Goal: Transaction & Acquisition: Download file/media

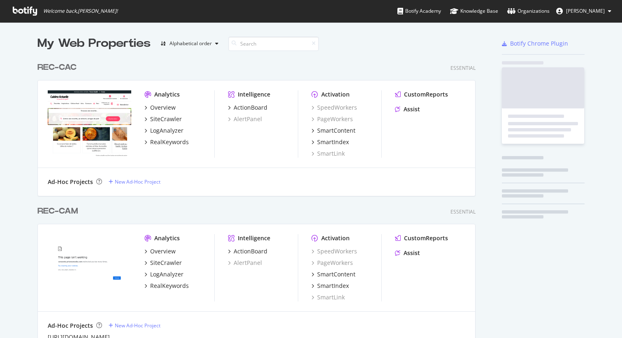
scroll to position [1972, 438]
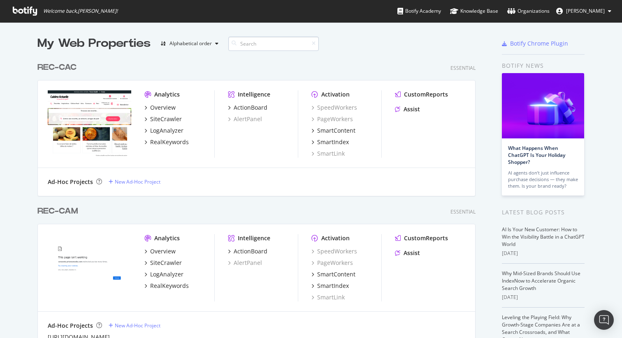
click at [248, 48] on input at bounding box center [273, 44] width 90 height 14
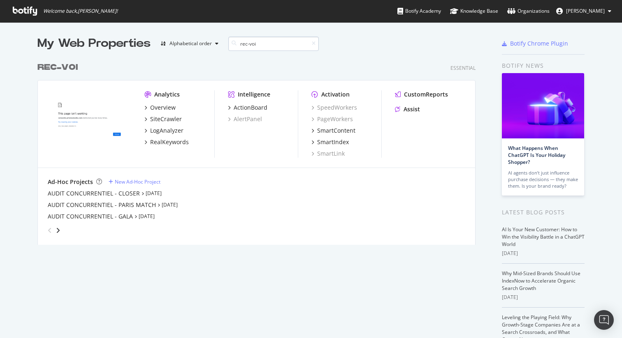
scroll to position [187, 438]
type input "rec-voi"
click at [158, 118] on div "SiteCrawler" at bounding box center [166, 119] width 32 height 8
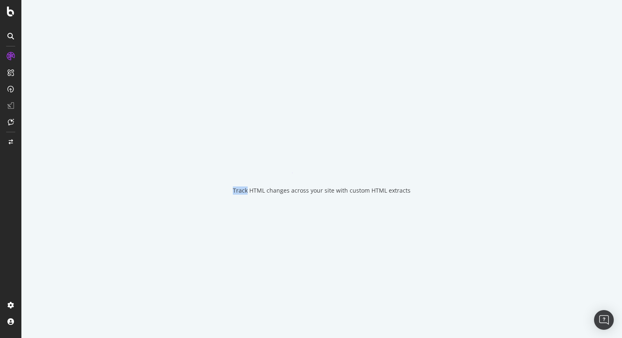
click at [158, 118] on div "Track HTML changes across your site with custom HTML extracts" at bounding box center [321, 169] width 600 height 338
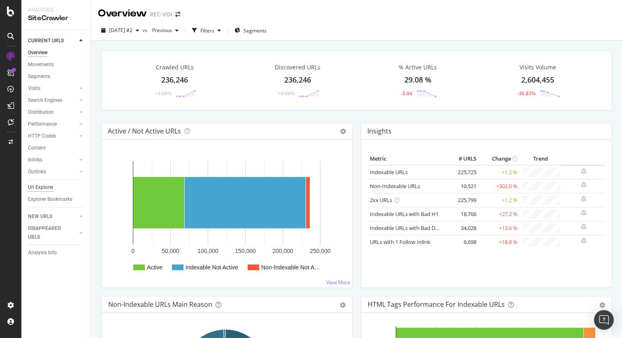
click at [48, 187] on div "Url Explorer" at bounding box center [40, 187] width 25 height 9
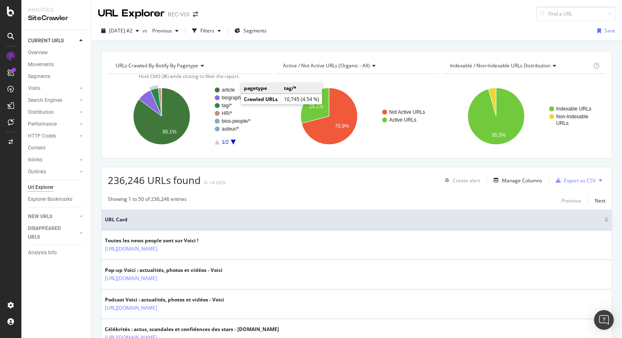
click at [224, 107] on text "tag/*" at bounding box center [227, 106] width 10 height 6
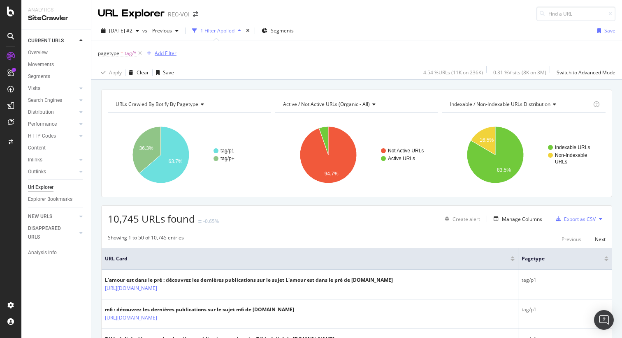
click at [158, 52] on div "Add Filter" at bounding box center [166, 53] width 22 height 7
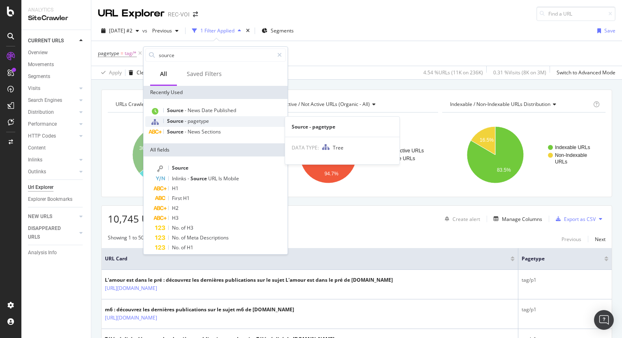
type input "source"
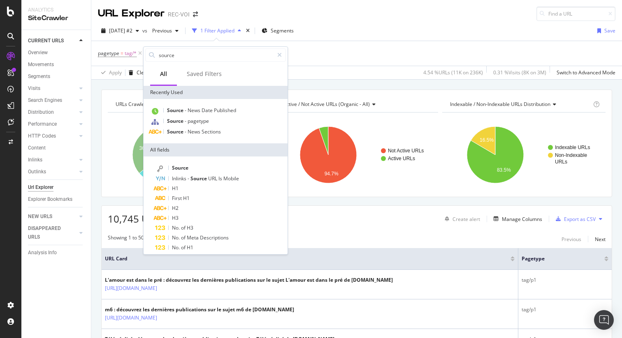
click at [211, 120] on div "Source - pagetype" at bounding box center [215, 121] width 141 height 11
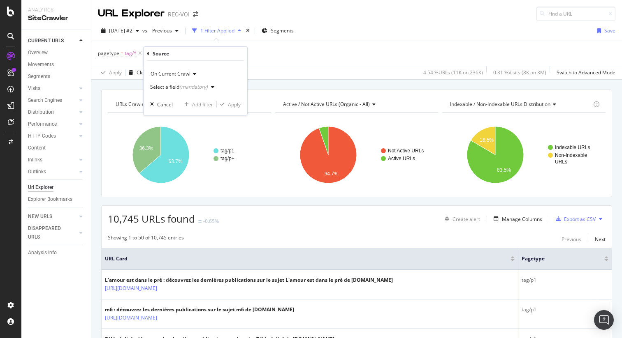
click at [197, 86] on div "(mandatory)" at bounding box center [193, 86] width 28 height 7
click at [194, 76] on icon at bounding box center [193, 74] width 6 height 5
click at [214, 72] on div "On Current Crawl" at bounding box center [195, 73] width 90 height 13
click at [208, 89] on div "button" at bounding box center [213, 87] width 10 height 5
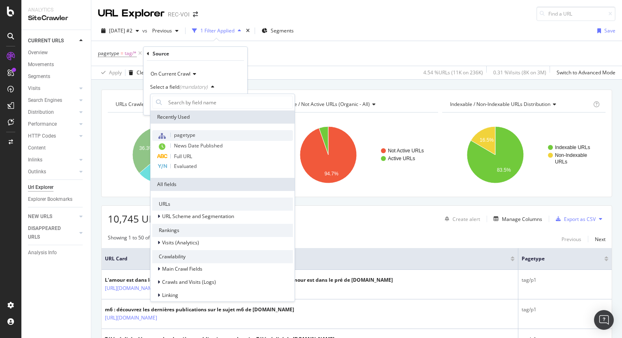
click at [190, 133] on span "pagetype" at bounding box center [184, 135] width 21 height 7
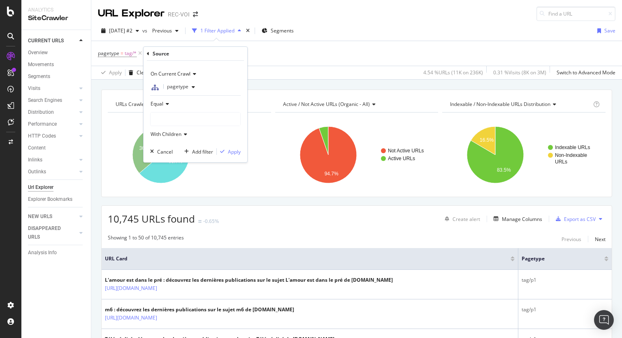
click at [166, 113] on div at bounding box center [195, 119] width 90 height 13
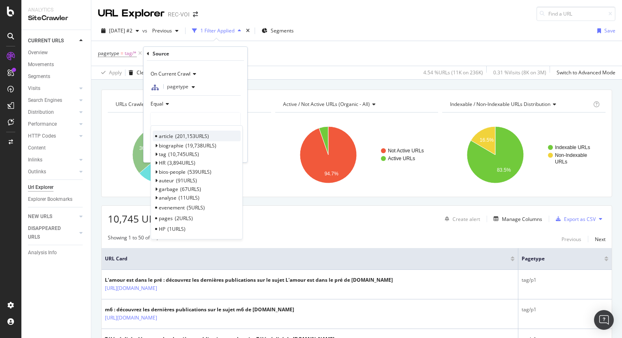
click at [179, 136] on span "201,153 URLS" at bounding box center [192, 136] width 34 height 7
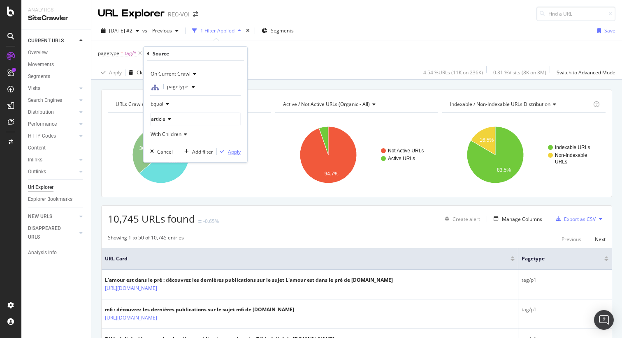
click at [236, 151] on div "Apply" at bounding box center [234, 151] width 13 height 7
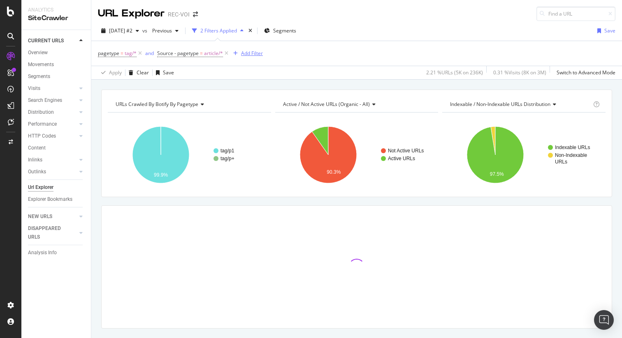
click at [244, 53] on div "Add Filter" at bounding box center [252, 53] width 22 height 7
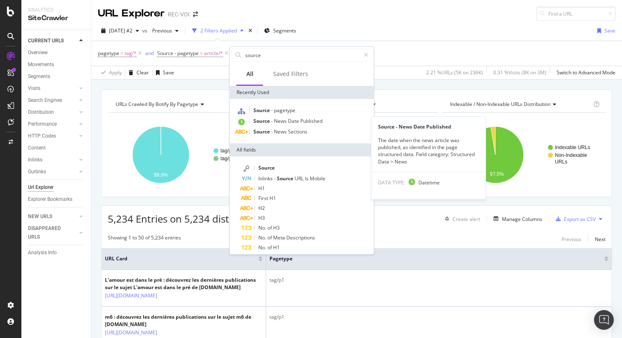
click at [264, 122] on span "Source" at bounding box center [262, 121] width 18 height 7
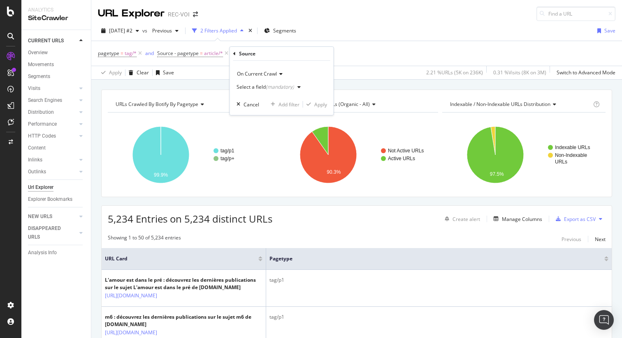
click at [259, 84] on div "Select a field (mandatory)" at bounding box center [269, 87] width 67 height 12
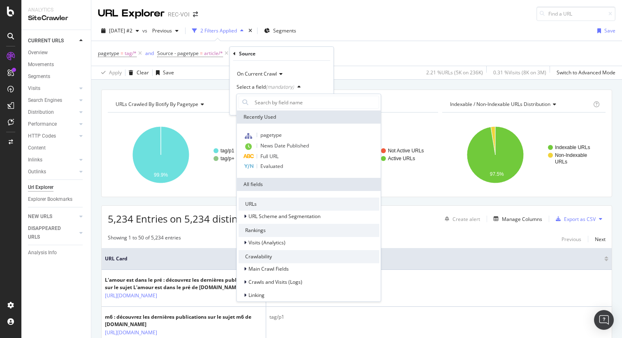
drag, startPoint x: 273, startPoint y: 148, endPoint x: 276, endPoint y: 141, distance: 7.8
click at [273, 148] on span "News Date Published" at bounding box center [284, 145] width 49 height 7
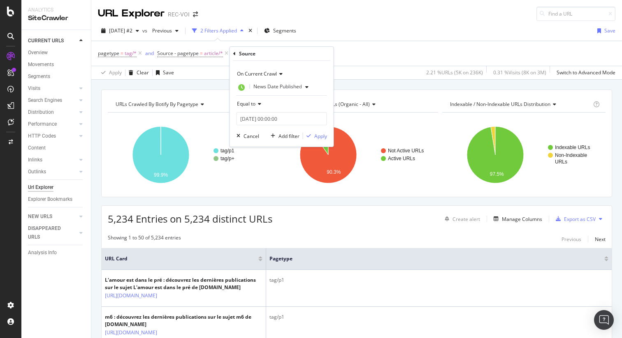
click at [256, 105] on icon at bounding box center [258, 104] width 6 height 5
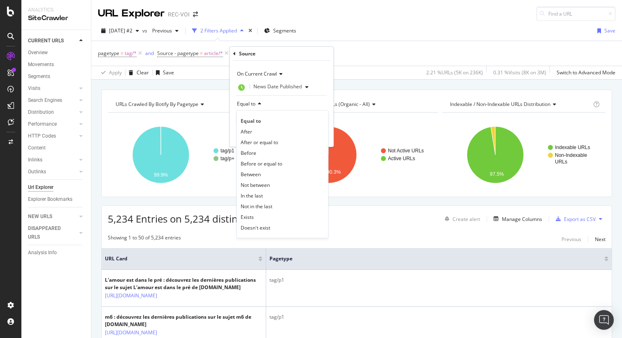
click at [267, 139] on span "After or equal to" at bounding box center [259, 142] width 37 height 7
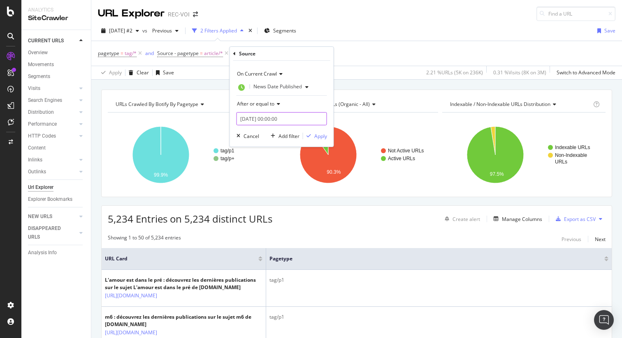
click at [248, 120] on input "[DATE] 00:00:00" at bounding box center [281, 118] width 90 height 13
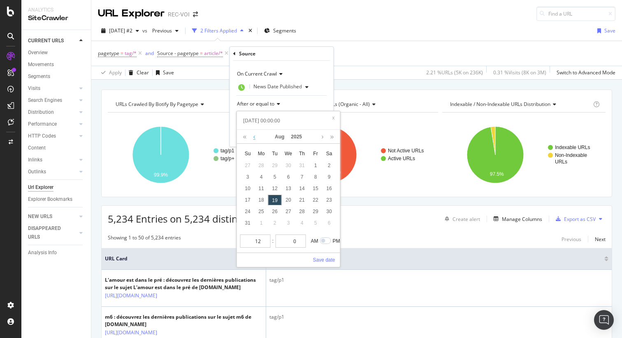
click at [252, 138] on link at bounding box center [254, 137] width 6 height 14
click at [252, 137] on link at bounding box center [254, 137] width 6 height 14
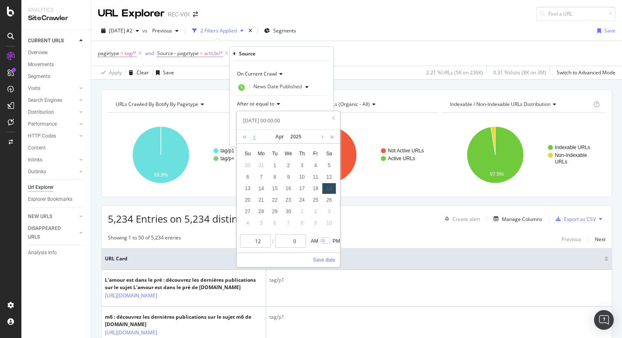
click at [252, 137] on link at bounding box center [254, 137] width 6 height 14
click at [289, 213] on div "1" at bounding box center [289, 211] width 14 height 11
type input "[DATE] 00:00:00"
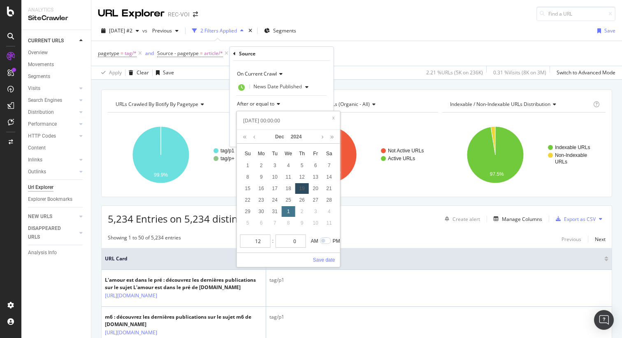
type input "[DATE] 00:00:00"
click at [325, 260] on link "Save date" at bounding box center [323, 260] width 22 height 7
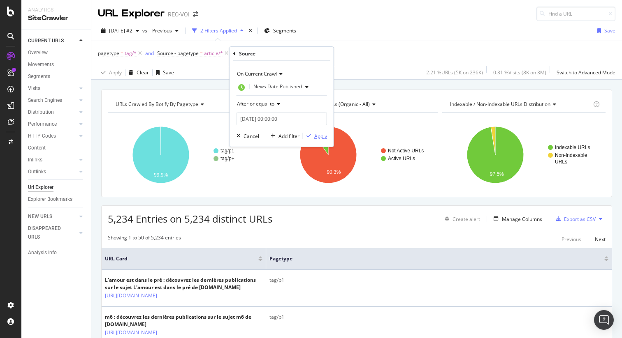
click at [316, 136] on div "Apply" at bounding box center [320, 136] width 13 height 7
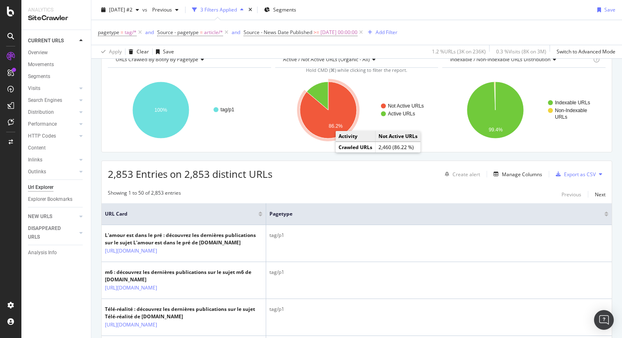
scroll to position [68, 0]
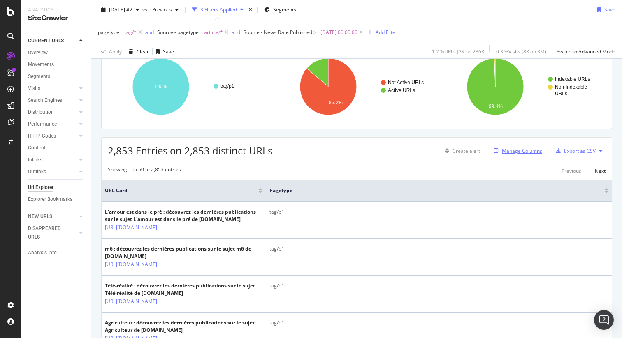
click at [518, 153] on div "Manage Columns" at bounding box center [522, 151] width 40 height 7
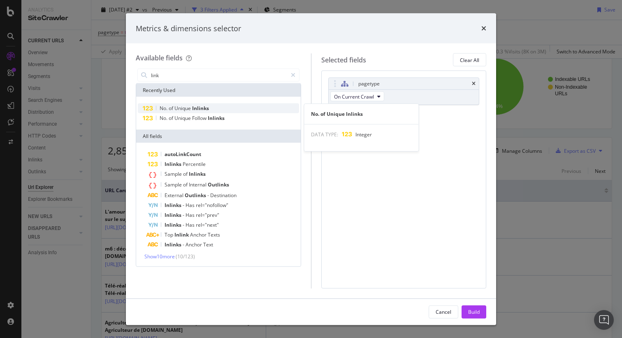
type input "link"
click at [222, 109] on div "No. of Unique Inlinks" at bounding box center [218, 109] width 161 height 10
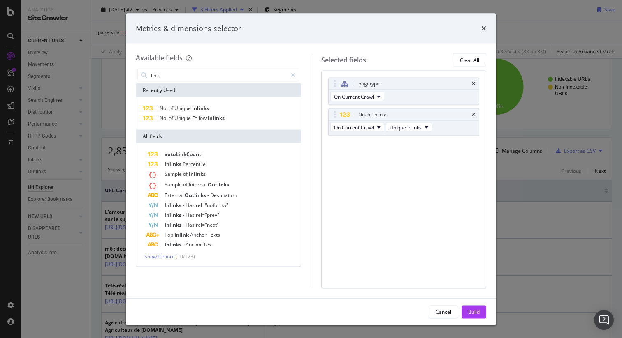
drag, startPoint x: 470, startPoint y: 310, endPoint x: 455, endPoint y: 284, distance: 30.6
click at [470, 310] on div "Build" at bounding box center [474, 311] width 12 height 7
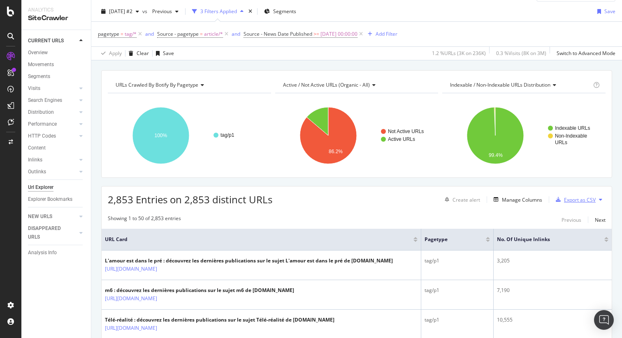
drag, startPoint x: 572, startPoint y: 201, endPoint x: 563, endPoint y: 188, distance: 16.0
click at [563, 188] on div "2,853 Entries on 2,853 distinct URLs Create alert Manage Columns Export as CSV" at bounding box center [357, 197] width 510 height 20
click at [507, 200] on div "Manage Columns" at bounding box center [522, 200] width 40 height 7
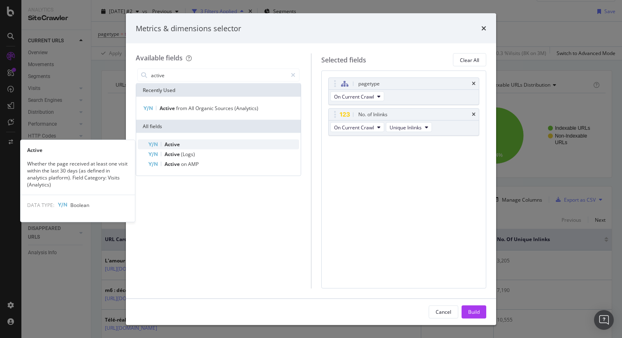
type input "active"
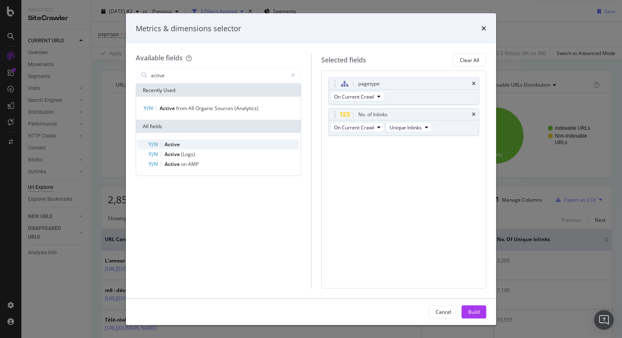
click at [208, 148] on div "Active" at bounding box center [223, 145] width 151 height 10
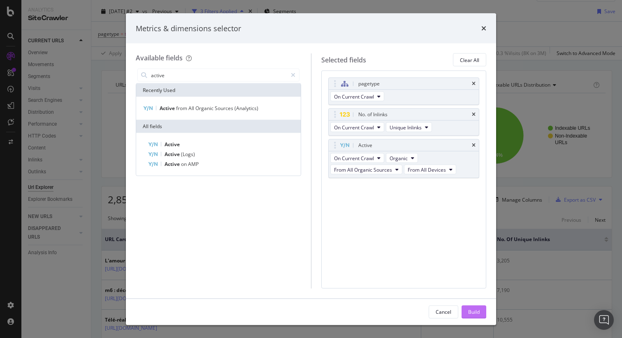
click at [470, 310] on div "Build" at bounding box center [474, 311] width 12 height 7
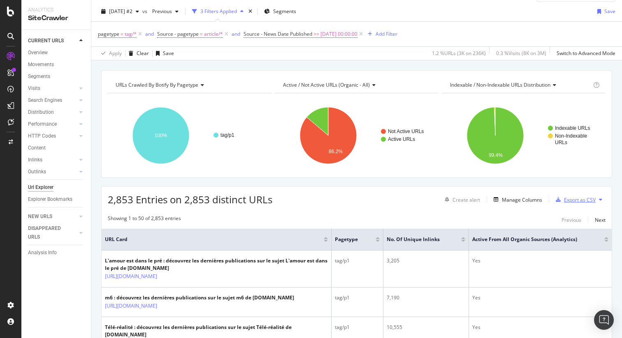
click at [588, 197] on div "Export as CSV" at bounding box center [580, 200] width 32 height 7
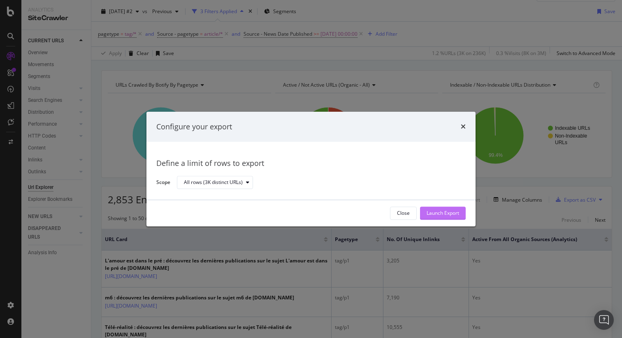
click at [444, 215] on div "Launch Export" at bounding box center [442, 213] width 32 height 7
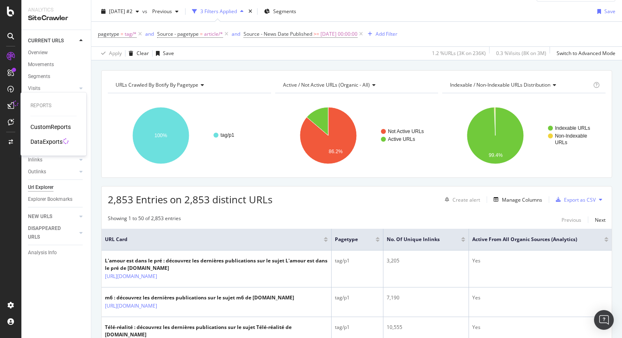
click at [12, 106] on icon at bounding box center [10, 105] width 7 height 7
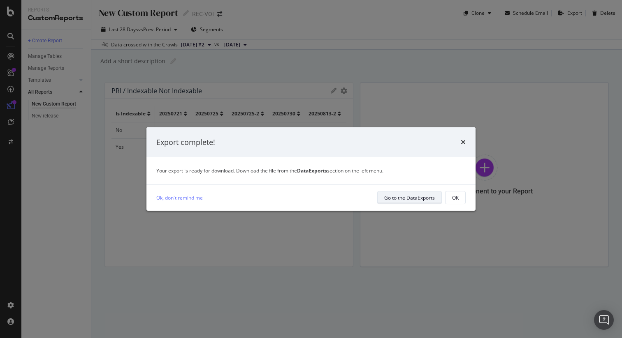
click at [415, 201] on div "Go to the DataExports" at bounding box center [409, 198] width 51 height 12
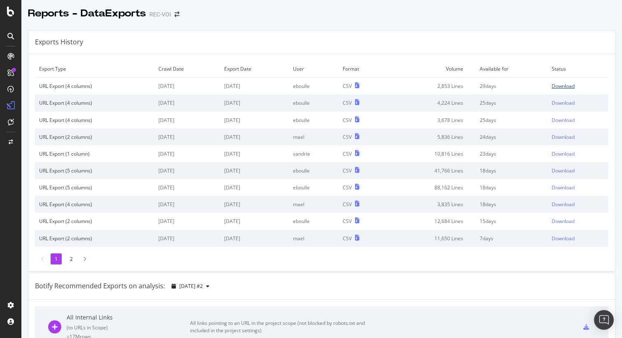
click at [560, 85] on div "Download" at bounding box center [562, 86] width 23 height 7
